Goal: Task Accomplishment & Management: Complete application form

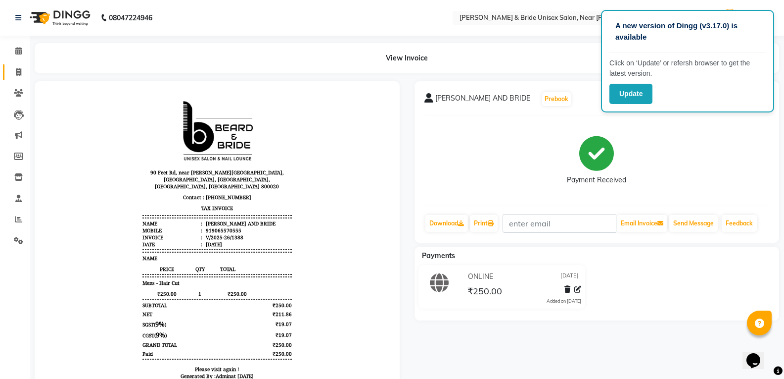
click at [18, 69] on icon at bounding box center [18, 71] width 5 height 7
select select "service"
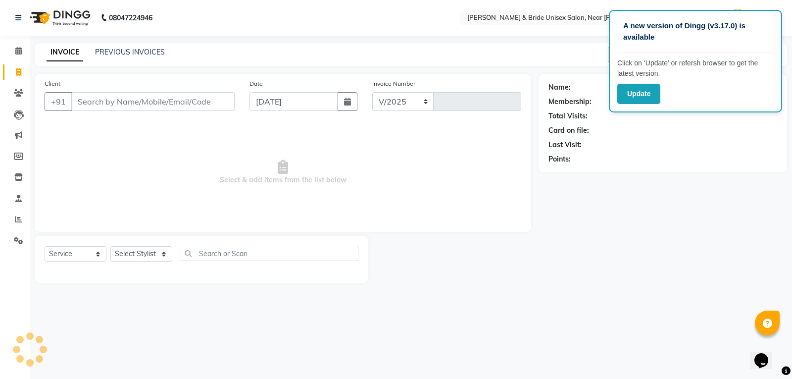
select select "4118"
type input "1389"
click at [154, 247] on select "Select Stylist chiku Front Desk guriya [PERSON_NAME][DATE] sunny [PERSON_NAME]" at bounding box center [141, 253] width 62 height 15
select select "44656"
click at [110, 246] on select "Select Stylist chiku Front Desk guriya [PERSON_NAME][DATE] sunny [PERSON_NAME]" at bounding box center [141, 253] width 62 height 15
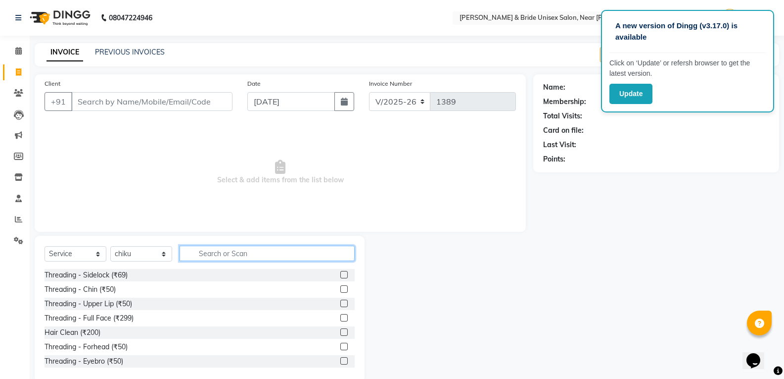
click at [239, 249] on input "text" at bounding box center [267, 252] width 175 height 15
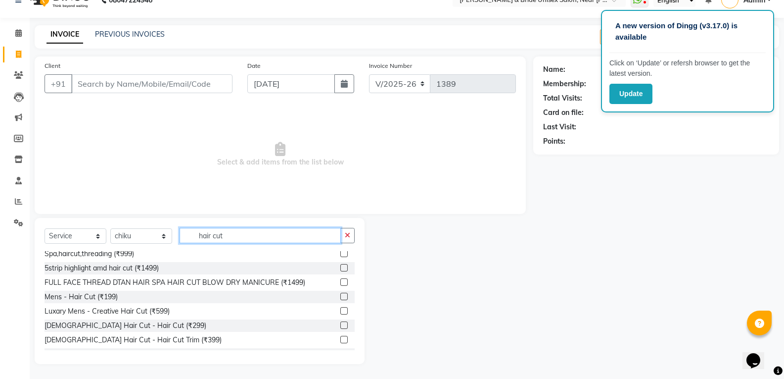
scroll to position [132, 0]
type input "hair cut"
click at [95, 293] on div "Mens - Hair Cut (₹199)" at bounding box center [81, 297] width 73 height 10
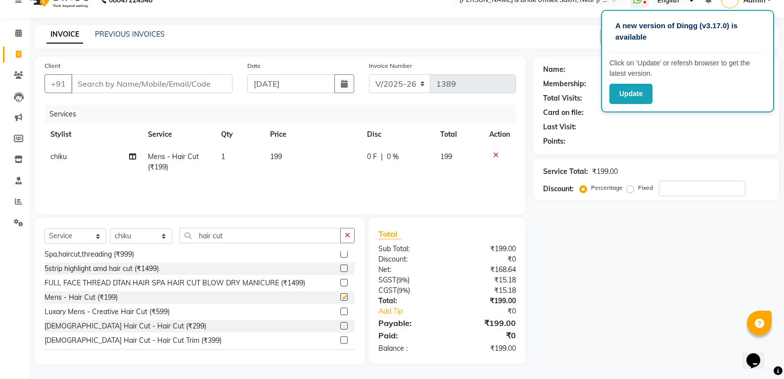
checkbox input "false"
click at [309, 159] on td "199" at bounding box center [312, 161] width 97 height 33
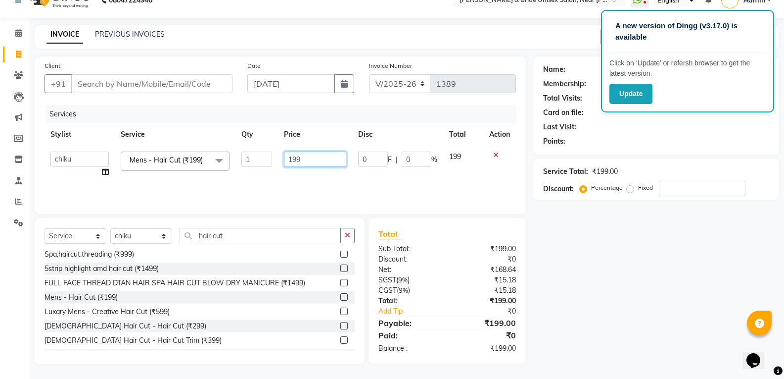
click at [314, 158] on input "199" at bounding box center [315, 158] width 62 height 15
type input "1"
type input "250"
click at [327, 189] on div "Services Stylist Service Qty Price Disc Total Action chiku Front Desk guriya [P…" at bounding box center [281, 154] width 472 height 99
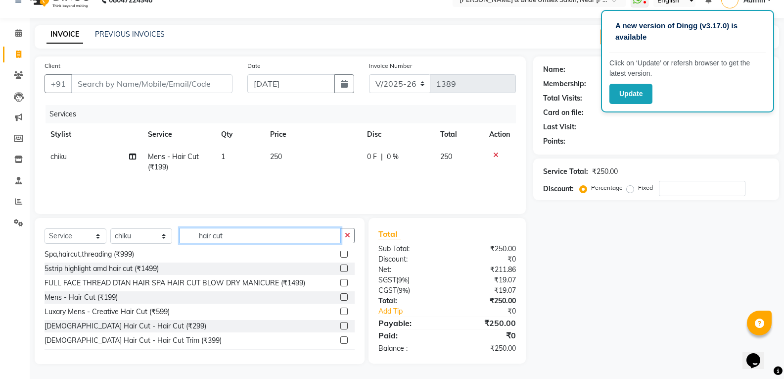
click at [320, 235] on input "hair cut" at bounding box center [260, 235] width 161 height 15
click at [352, 238] on button "button" at bounding box center [347, 235] width 14 height 15
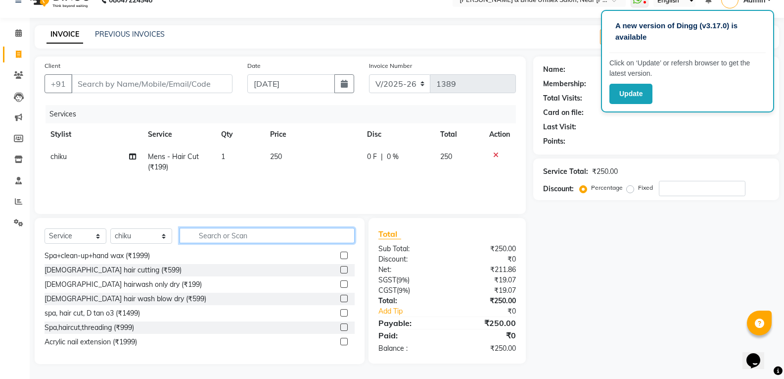
click at [314, 238] on input "text" at bounding box center [267, 235] width 175 height 15
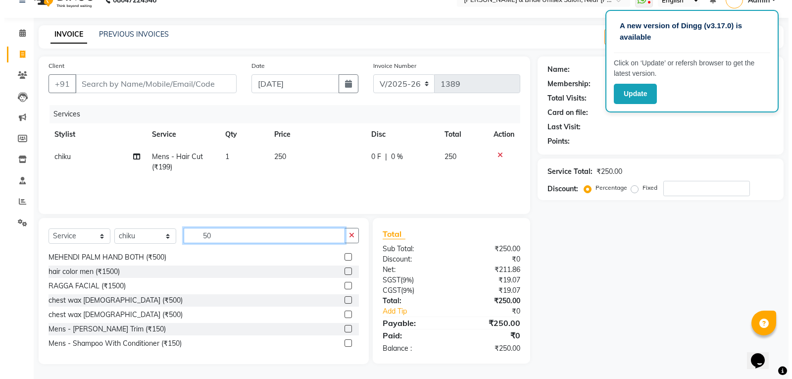
scroll to position [102, 0]
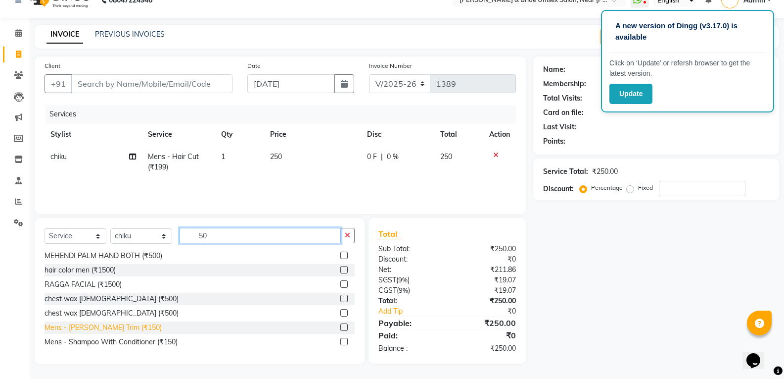
type input "50"
click at [101, 324] on div "Mens - [PERSON_NAME] Trim (₹150)" at bounding box center [103, 327] width 117 height 10
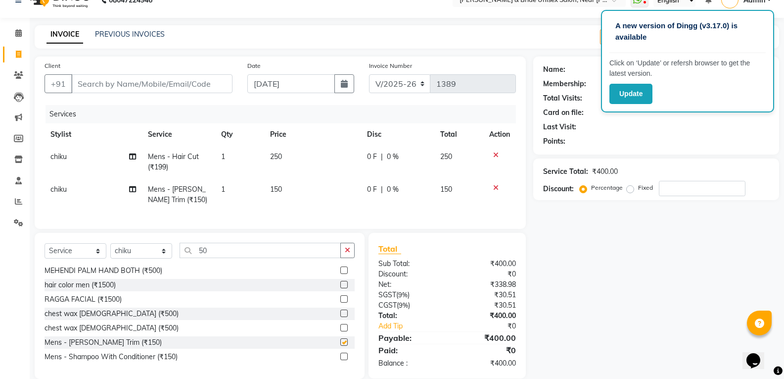
checkbox input "false"
click at [158, 86] on input "Client" at bounding box center [151, 83] width 161 height 19
click at [195, 78] on input "Client" at bounding box center [151, 83] width 161 height 19
type input "9"
type input "0"
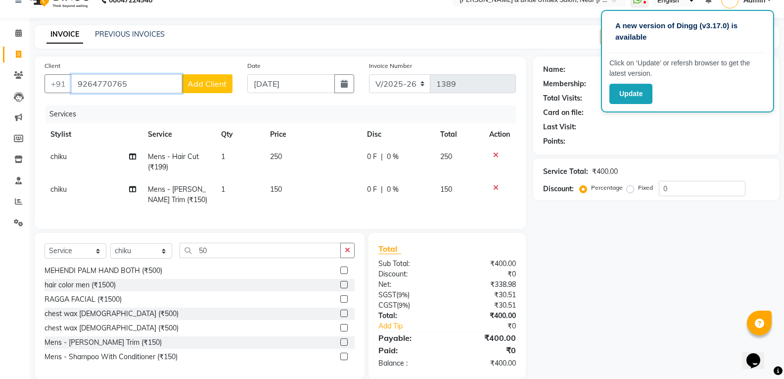
type input "9264770765"
click at [208, 78] on button "Add Client" at bounding box center [207, 83] width 51 height 19
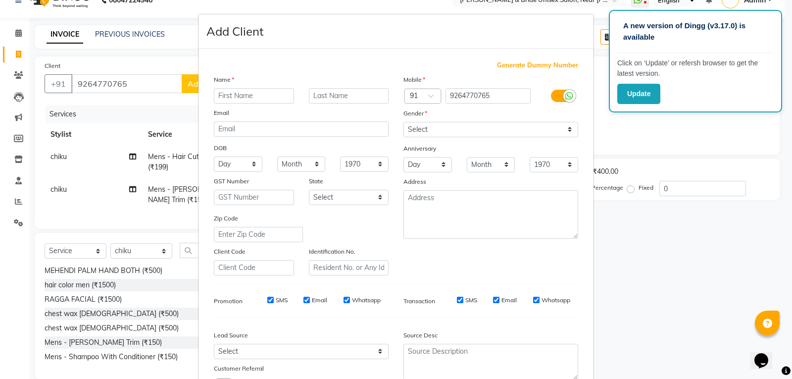
click at [246, 96] on input "text" at bounding box center [254, 95] width 80 height 15
click at [226, 95] on input "kanihiya" at bounding box center [254, 95] width 80 height 15
click at [223, 95] on input "kaihiya" at bounding box center [254, 95] width 80 height 15
click at [263, 94] on input "kihiya" at bounding box center [254, 95] width 80 height 15
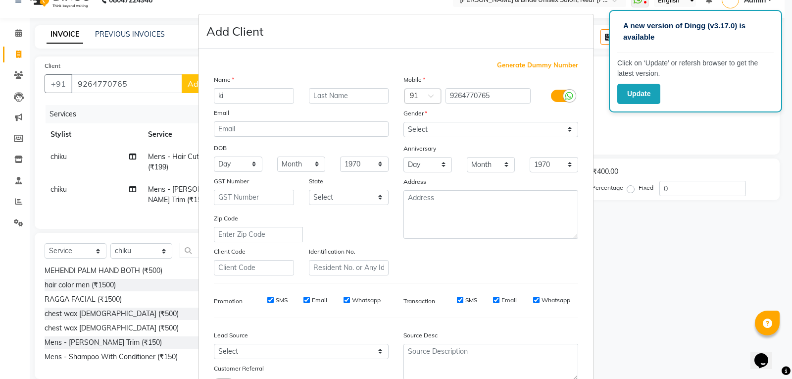
type input "k"
type input "[PERSON_NAME]"
click at [347, 93] on input "text" at bounding box center [349, 95] width 80 height 15
type input "yadav"
click at [439, 128] on select "Select [DEMOGRAPHIC_DATA] [DEMOGRAPHIC_DATA] Other Prefer Not To Say" at bounding box center [490, 129] width 175 height 15
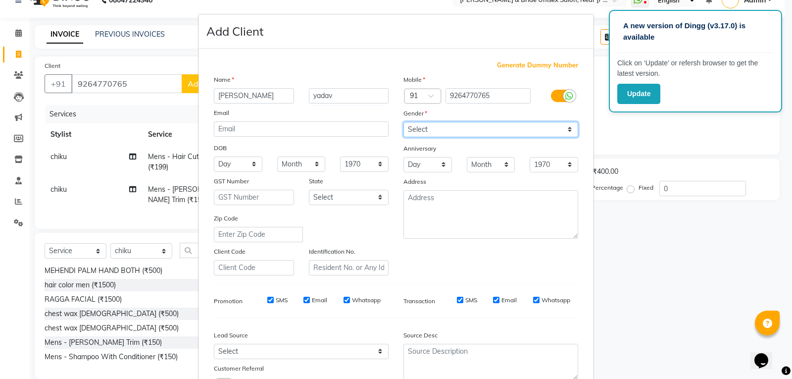
select select "[DEMOGRAPHIC_DATA]"
click at [403, 122] on select "Select [DEMOGRAPHIC_DATA] [DEMOGRAPHIC_DATA] Other Prefer Not To Say" at bounding box center [490, 129] width 175 height 15
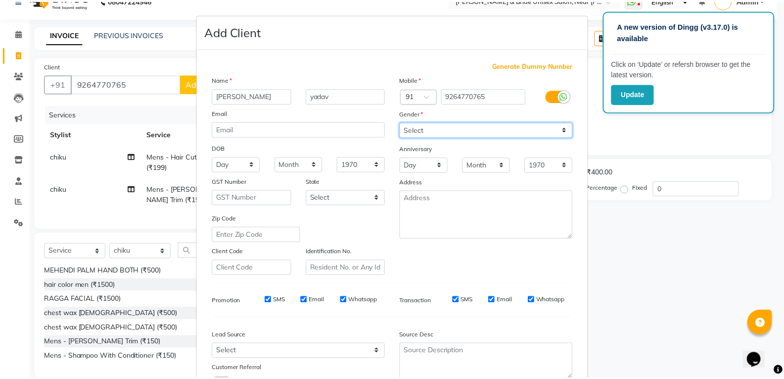
scroll to position [78, 0]
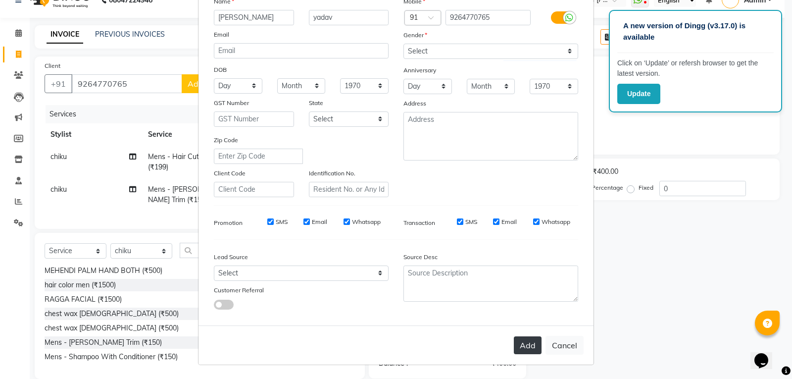
click at [524, 345] on button "Add" at bounding box center [528, 345] width 28 height 18
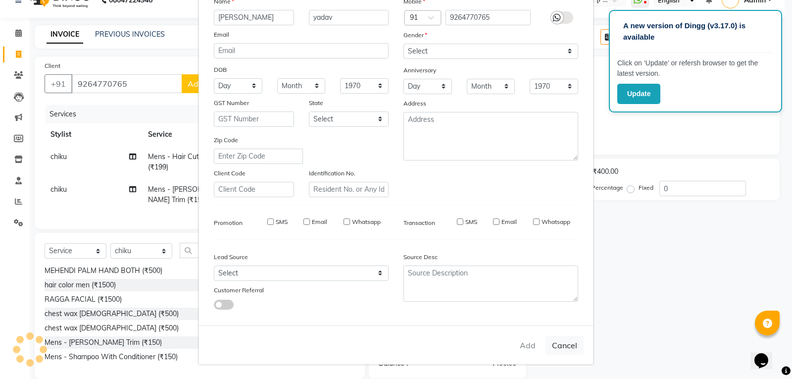
select select
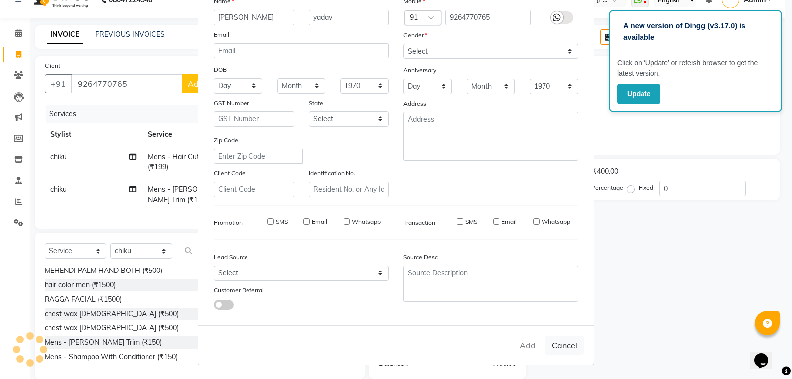
select select
checkbox input "false"
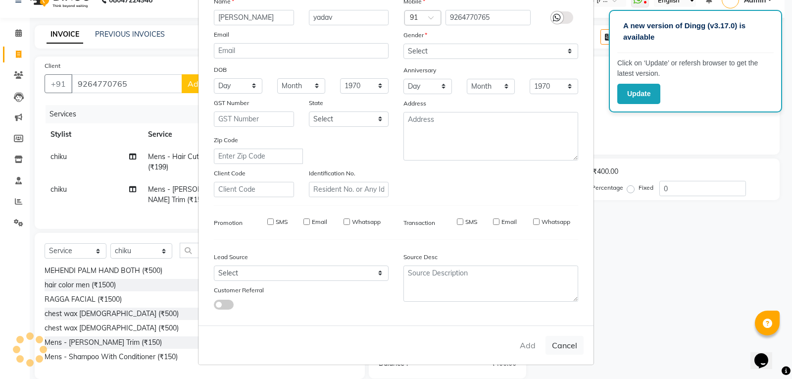
checkbox input "false"
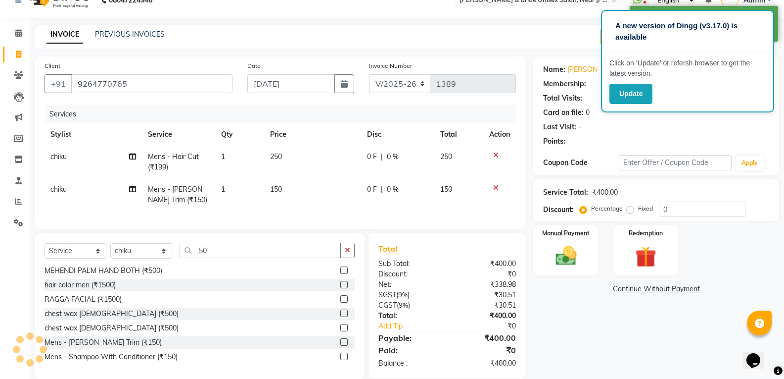
select select "1: Object"
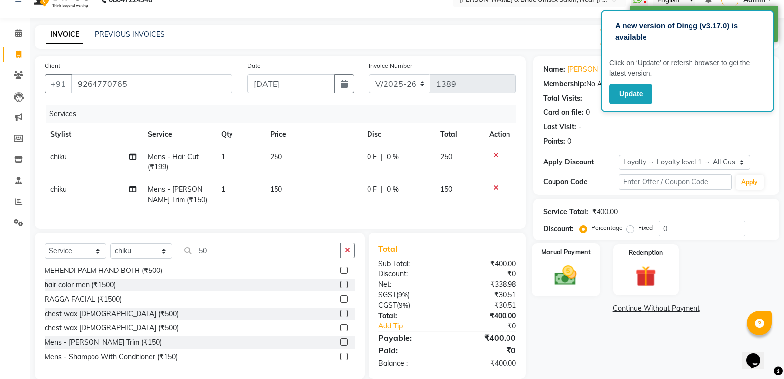
click at [554, 262] on div "Manual Payment" at bounding box center [566, 269] width 68 height 53
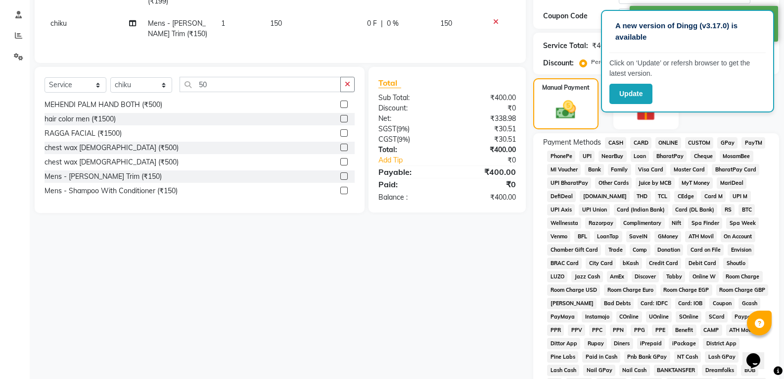
scroll to position [166, 0]
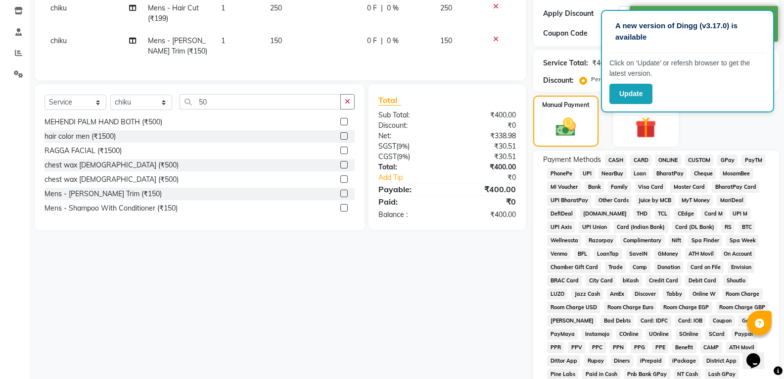
click at [619, 161] on span "CASH" at bounding box center [615, 159] width 21 height 11
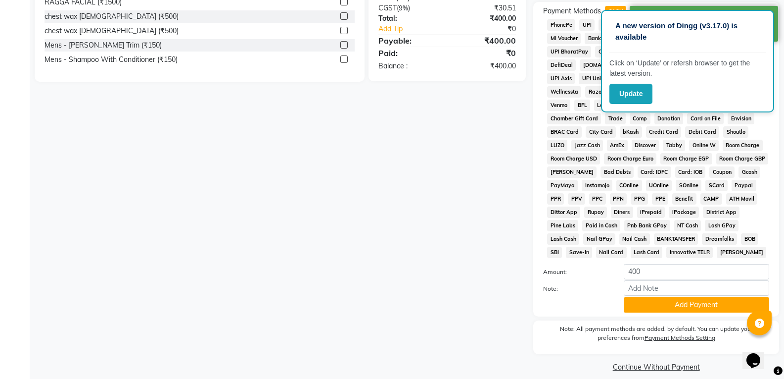
scroll to position [325, 0]
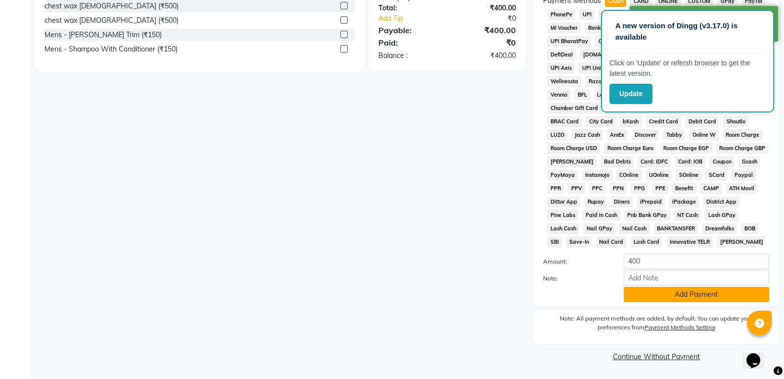
click at [716, 298] on button "Add Payment" at bounding box center [696, 294] width 145 height 15
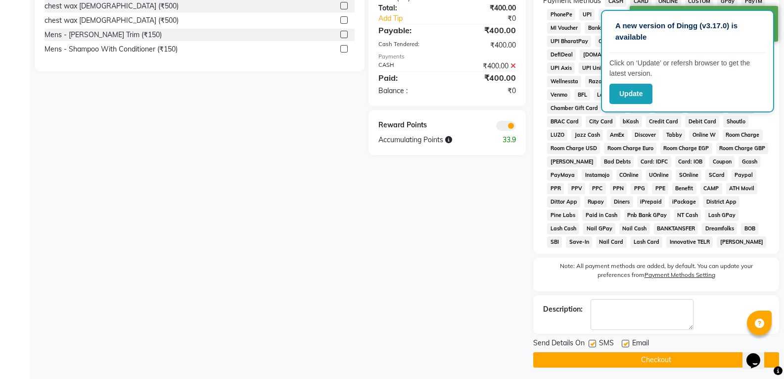
click at [704, 362] on button "Checkout" at bounding box center [656, 359] width 246 height 15
